Goal: Communication & Community: Answer question/provide support

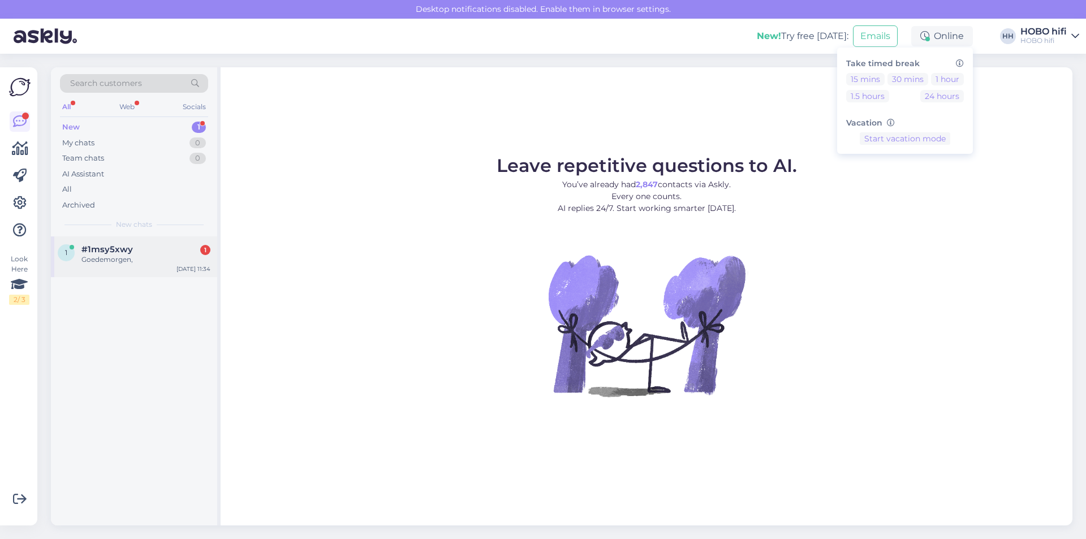
click at [127, 259] on div "Goedemorgen," at bounding box center [145, 259] width 129 height 10
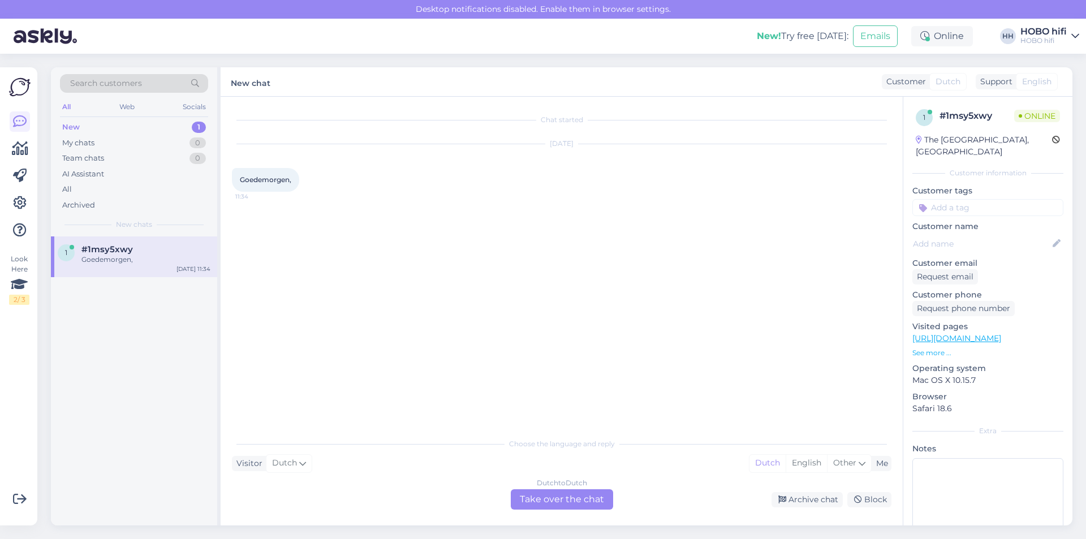
click at [528, 498] on div "Dutch to Dutch Take over the chat" at bounding box center [562, 499] width 102 height 20
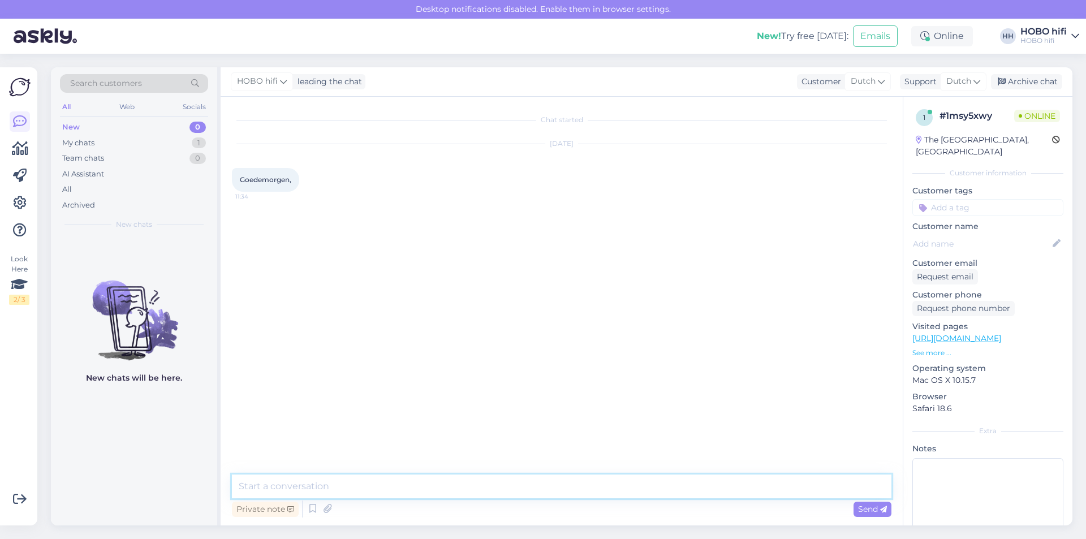
click at [332, 482] on textarea at bounding box center [561, 486] width 659 height 24
type textarea "Goedemorgen, waarmee kan ik je helpen?"
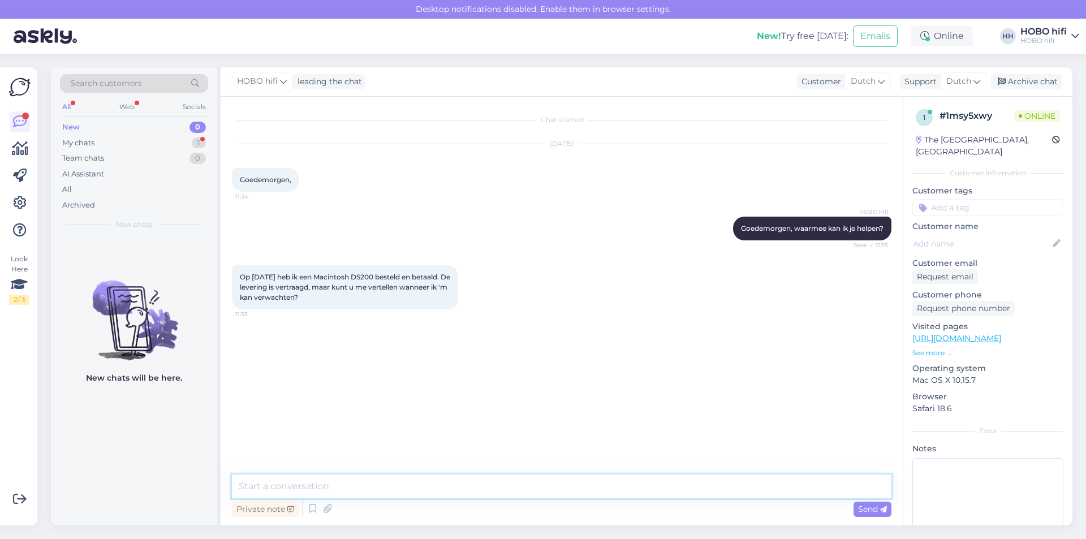
click at [283, 485] on textarea at bounding box center [561, 486] width 659 height 24
type textarea "W"
type textarea "I"
type textarea "We gaan even bellen met de importeur. [PERSON_NAME] zo bij je terug."
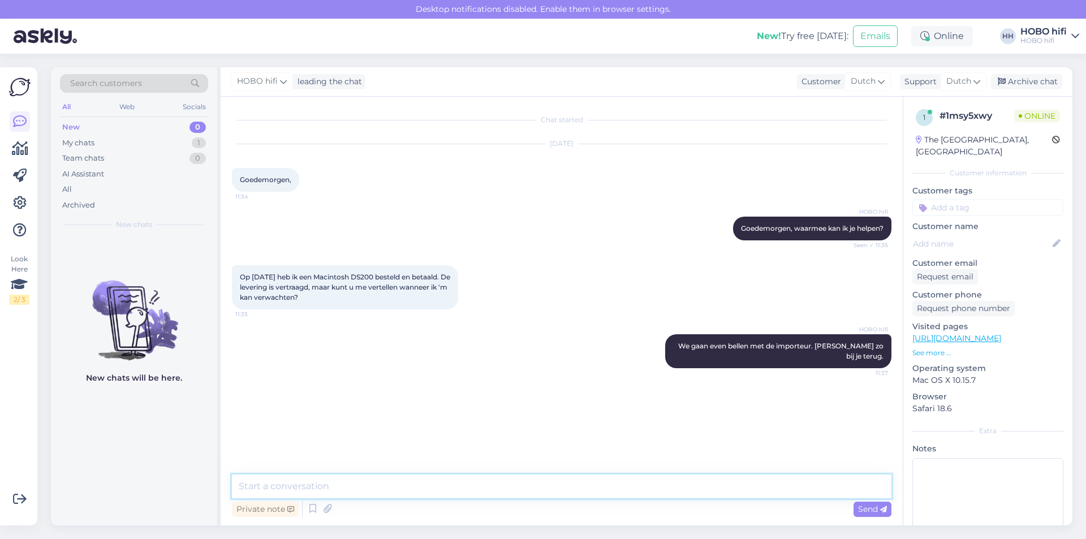
click at [255, 484] on textarea at bounding box center [561, 486] width 659 height 24
type textarea "Zou ik je even mogen bellen?"
click at [862, 503] on div "Send" at bounding box center [872, 509] width 38 height 15
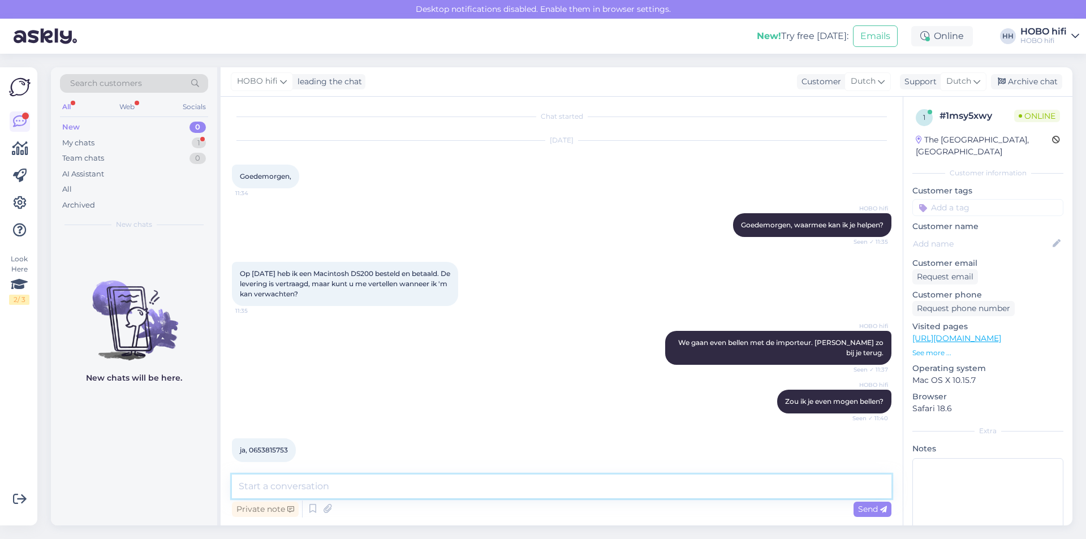
click at [369, 497] on textarea at bounding box center [561, 486] width 659 height 24
type textarea "B"
click at [441, 485] on textarea "Ik krijg helaas een melding dat het nummer niet bereikbaar is." at bounding box center [561, 486] width 659 height 24
type textarea "Ik krijg helaas een melding dat het nummer momenteel niet bereikbaar is."
click at [877, 509] on span "Send" at bounding box center [872, 509] width 29 height 10
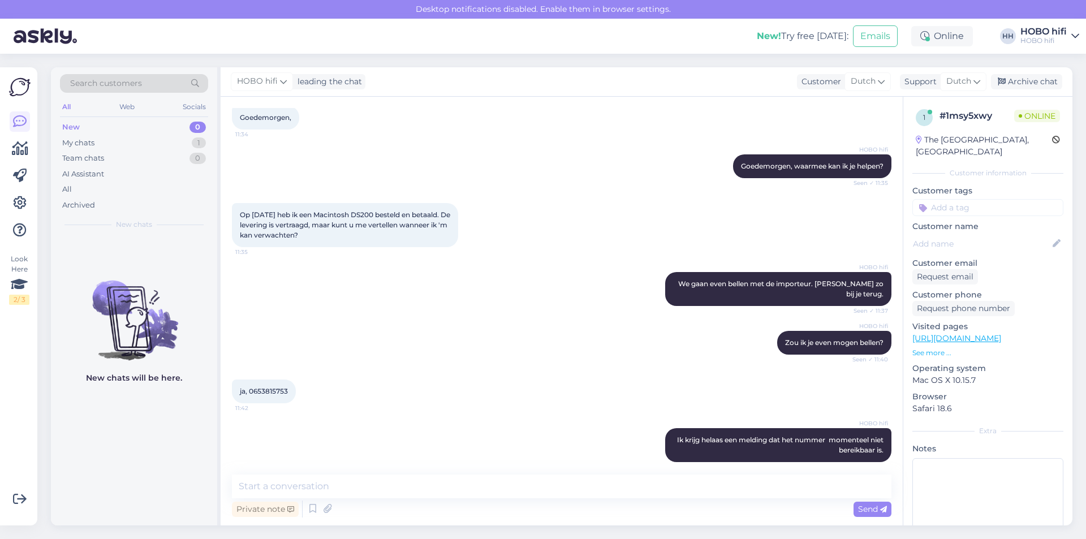
scroll to position [121, 0]
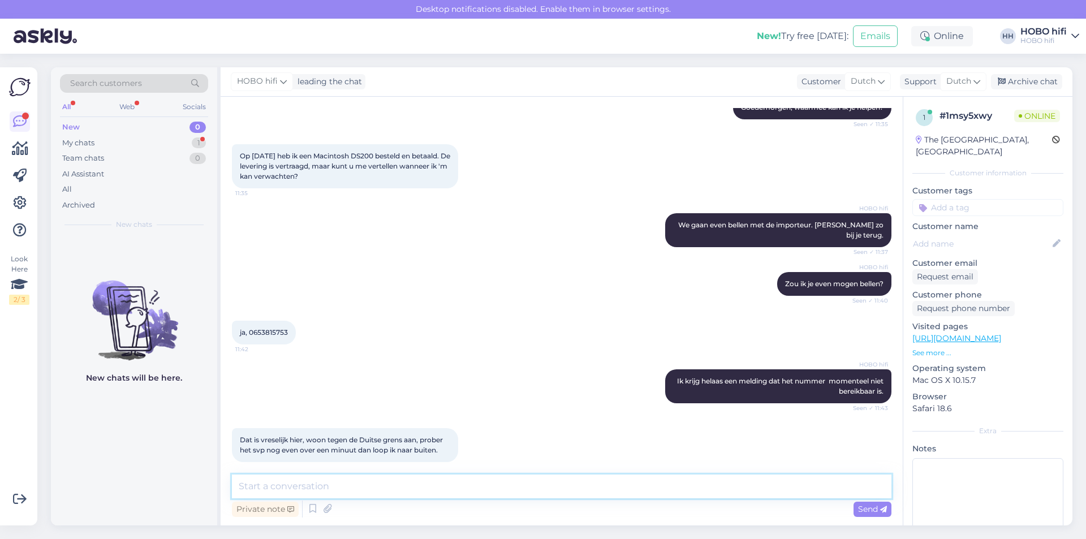
click at [382, 493] on textarea at bounding box center [561, 486] width 659 height 24
type textarea "Ok doe ik"
click at [876, 506] on span "Send" at bounding box center [872, 509] width 29 height 10
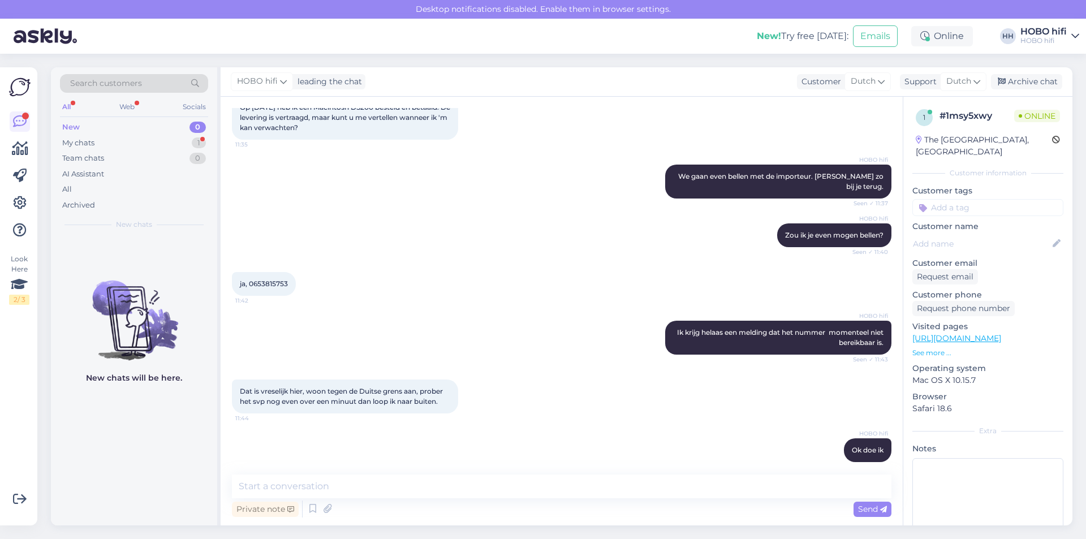
scroll to position [228, 0]
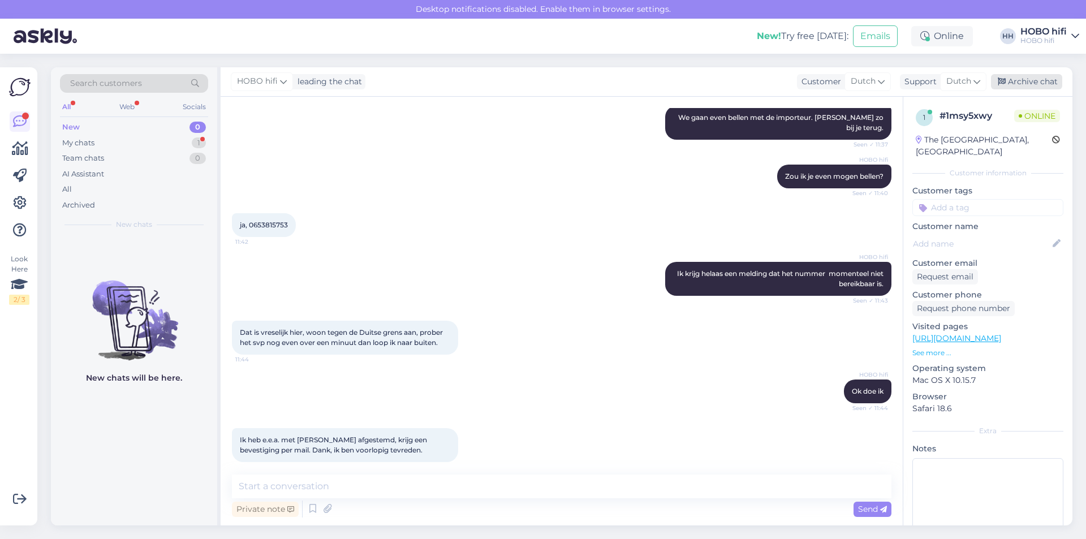
click at [1026, 86] on div "Archive chat" at bounding box center [1026, 81] width 71 height 15
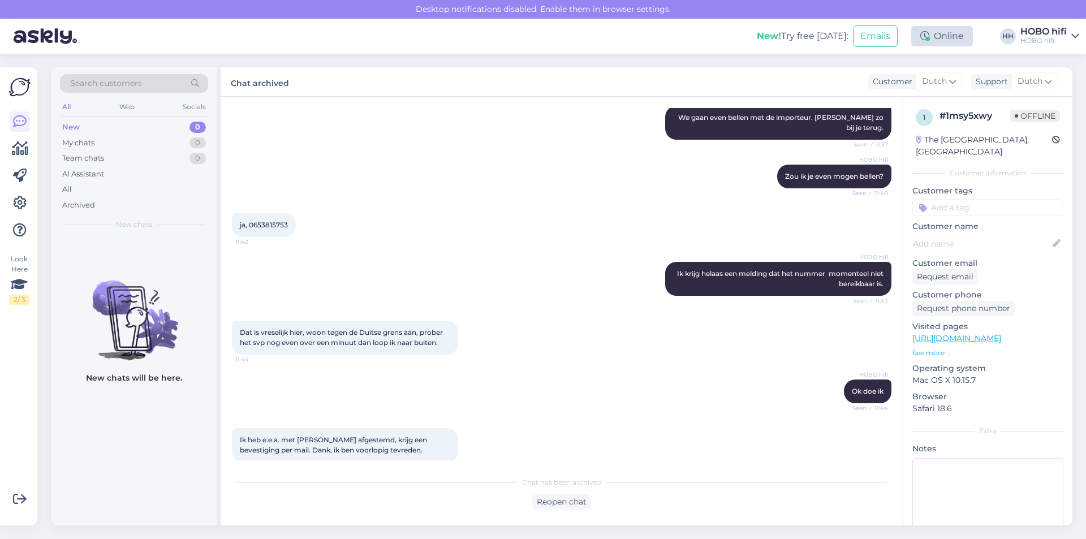
click at [924, 35] on icon at bounding box center [924, 36] width 9 height 9
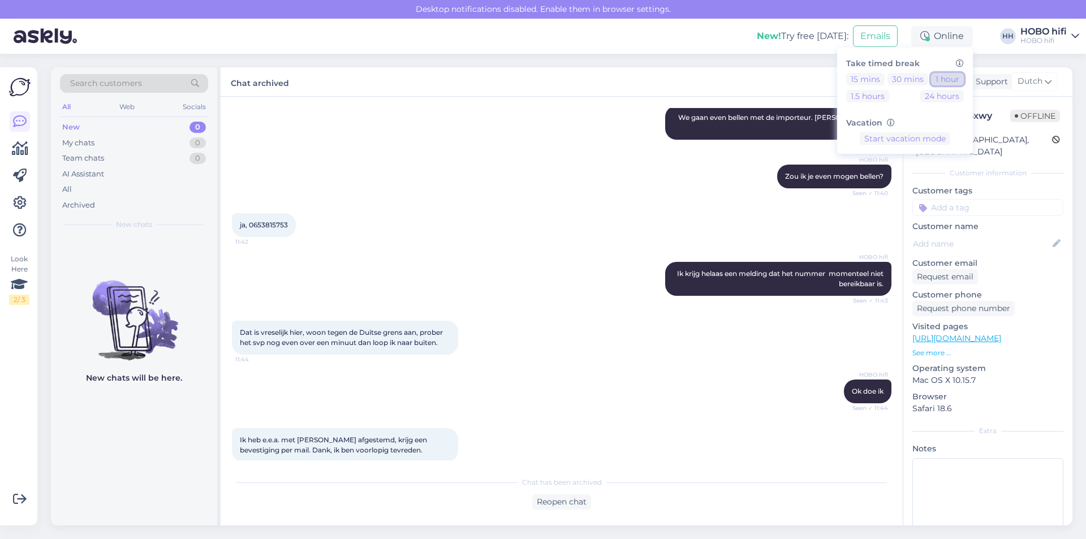
click at [942, 76] on button "1 hour" at bounding box center [947, 79] width 33 height 12
